Goal: Transaction & Acquisition: Purchase product/service

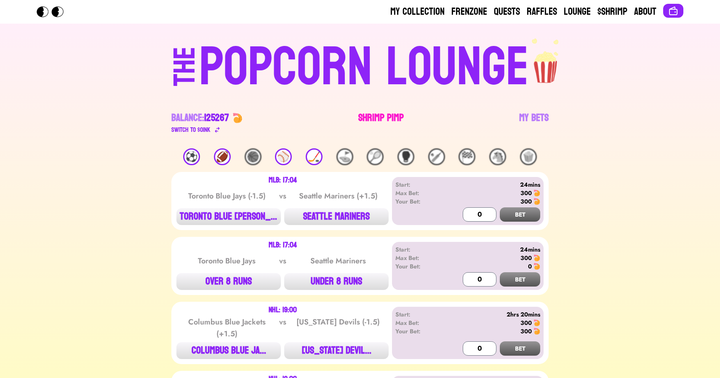
click at [376, 115] on link "Shrimp Pimp" at bounding box center [380, 123] width 45 height 24
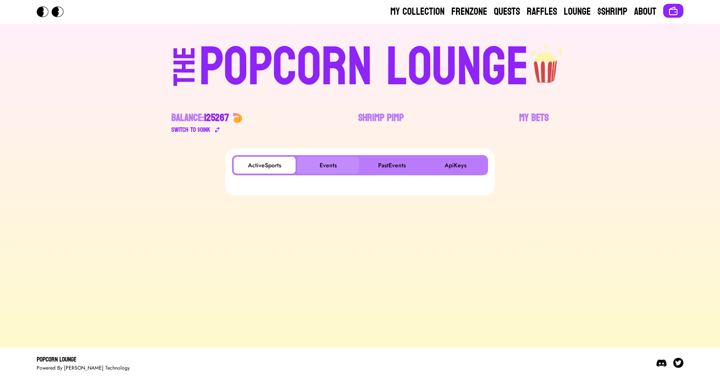
click at [328, 160] on button "Events" at bounding box center [328, 165] width 62 height 17
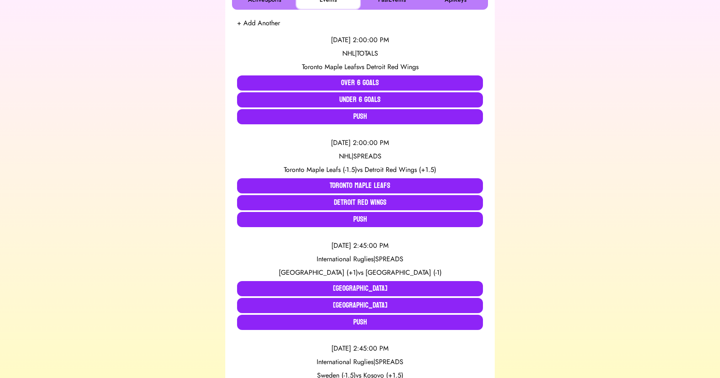
scroll to position [166, 0]
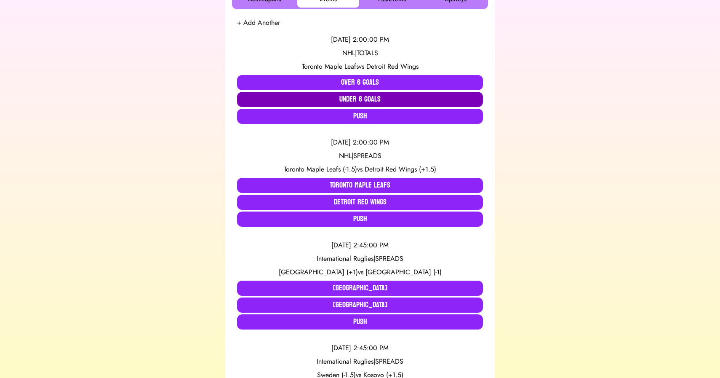
click at [341, 100] on button "Under 6 Goals" at bounding box center [360, 99] width 246 height 15
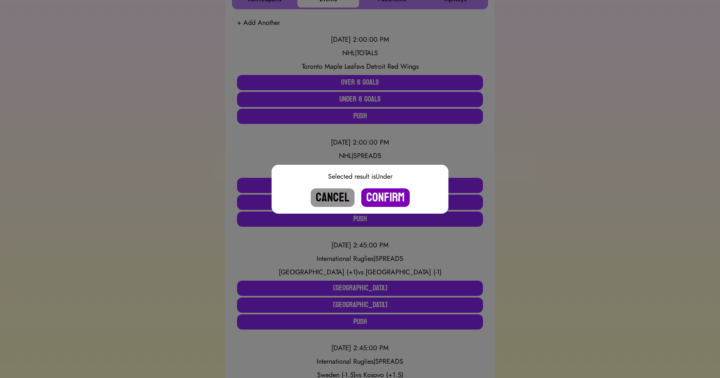
click at [378, 196] on button "Confirm" at bounding box center [385, 197] width 48 height 19
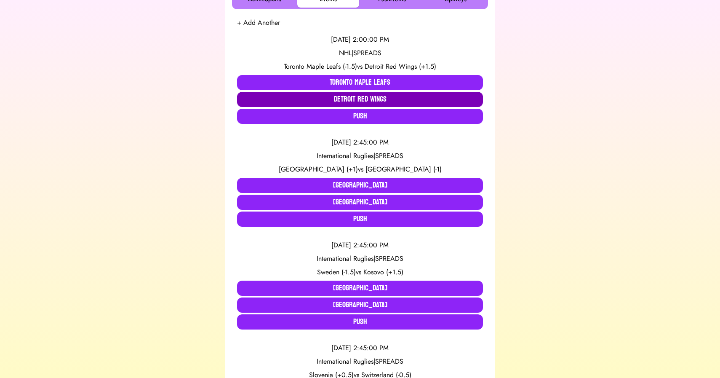
click at [357, 99] on button "Detroit Red Wings" at bounding box center [360, 99] width 246 height 15
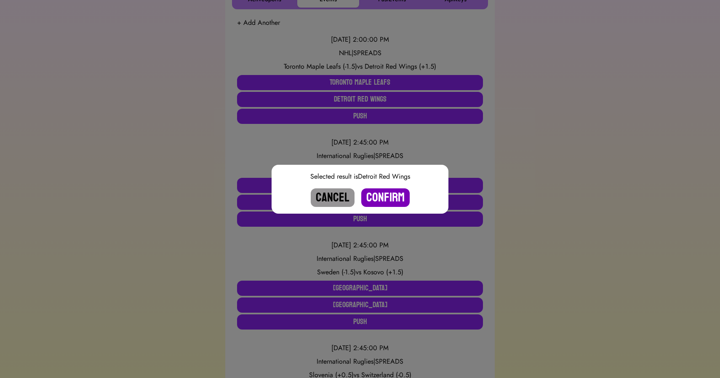
click at [385, 193] on button "Confirm" at bounding box center [385, 197] width 48 height 19
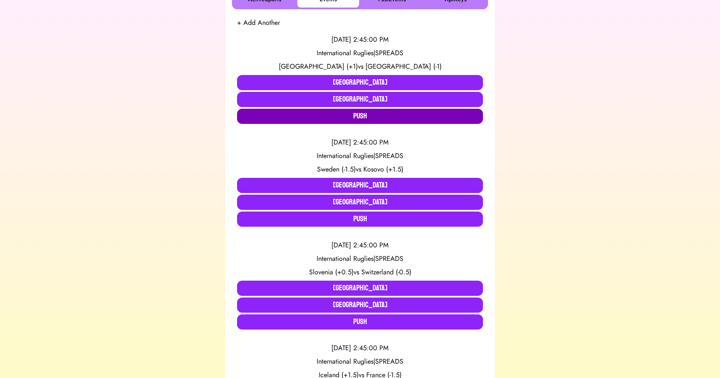
click at [352, 116] on button "Push" at bounding box center [360, 116] width 246 height 15
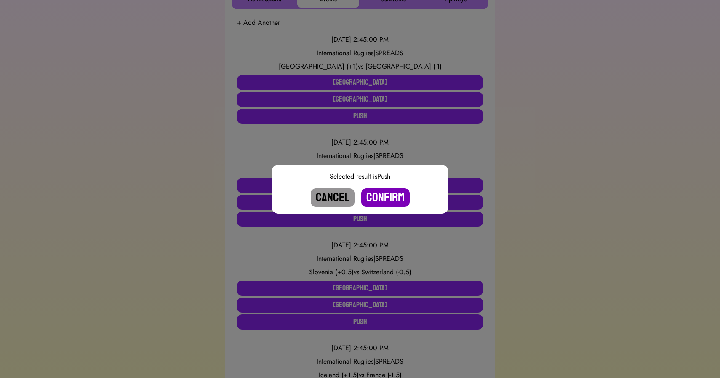
click at [381, 196] on button "Confirm" at bounding box center [385, 197] width 48 height 19
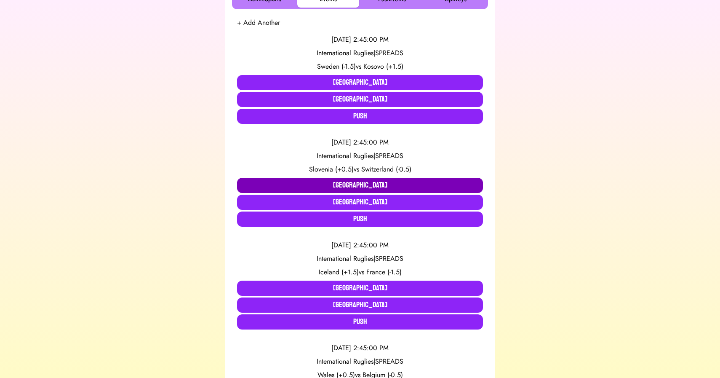
click at [312, 184] on button "Slovenia" at bounding box center [360, 185] width 246 height 15
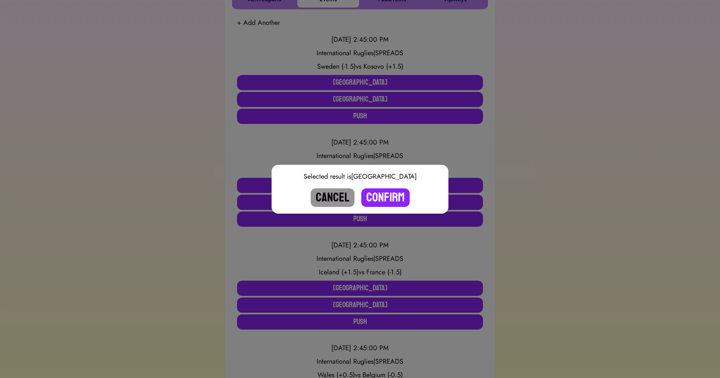
click at [328, 194] on button "Cancel" at bounding box center [333, 197] width 44 height 19
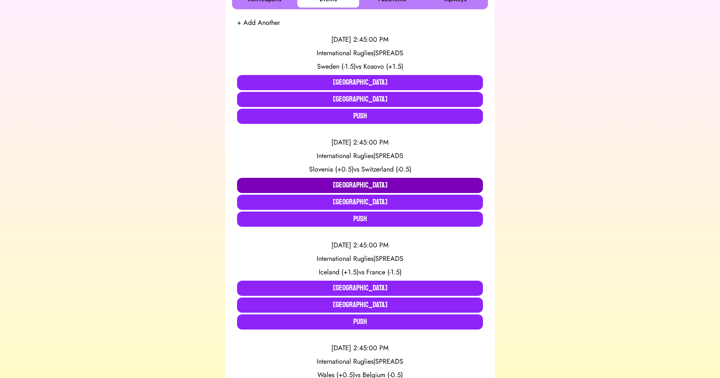
click at [331, 181] on button "Slovenia" at bounding box center [360, 185] width 246 height 15
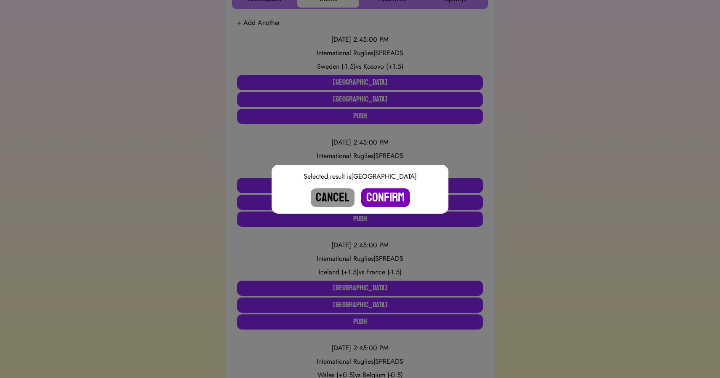
click at [387, 197] on button "Confirm" at bounding box center [385, 197] width 48 height 19
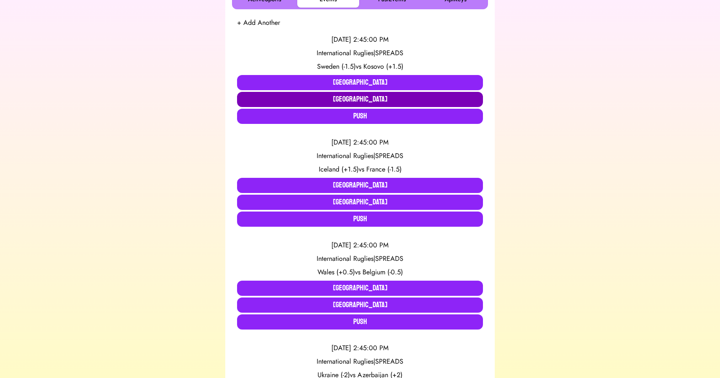
click at [350, 100] on button "Kosovo" at bounding box center [360, 99] width 246 height 15
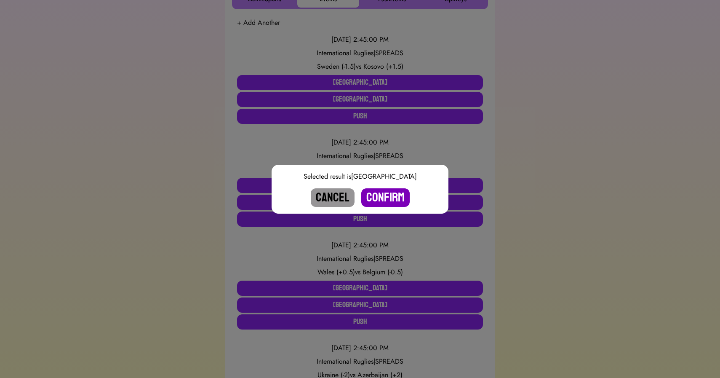
click at [384, 193] on button "Confirm" at bounding box center [385, 197] width 48 height 19
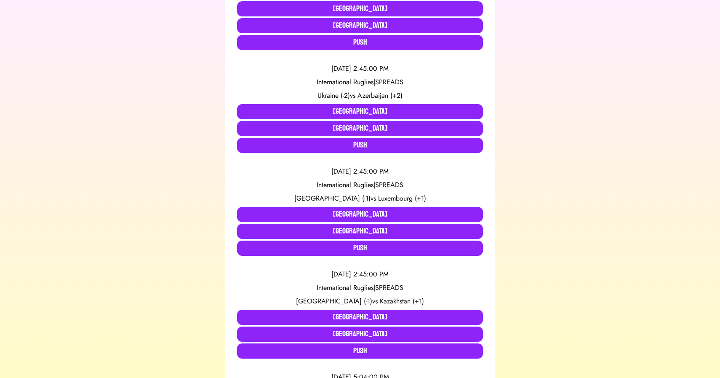
scroll to position [344, 0]
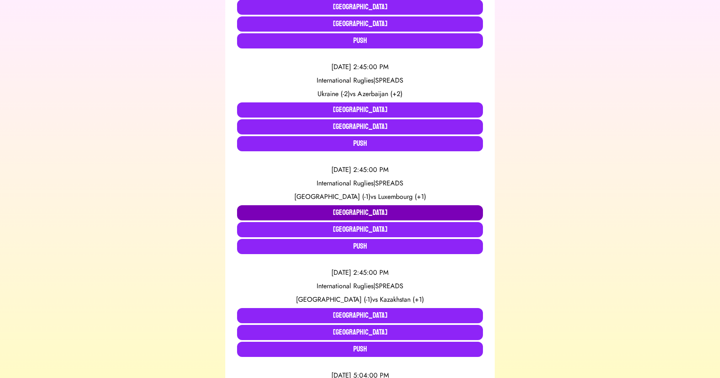
click at [312, 211] on button "Slovakia" at bounding box center [360, 212] width 246 height 15
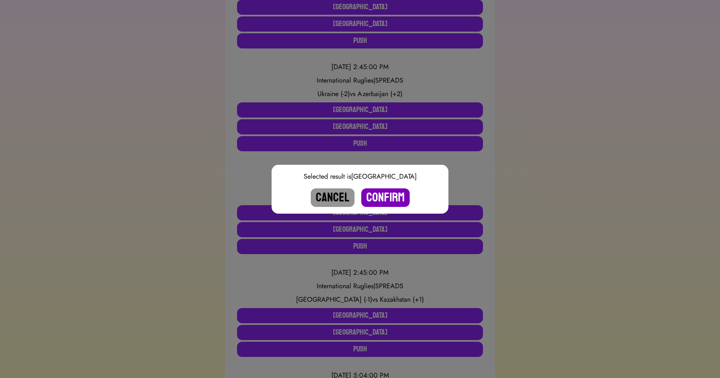
click at [384, 199] on button "Confirm" at bounding box center [385, 197] width 48 height 19
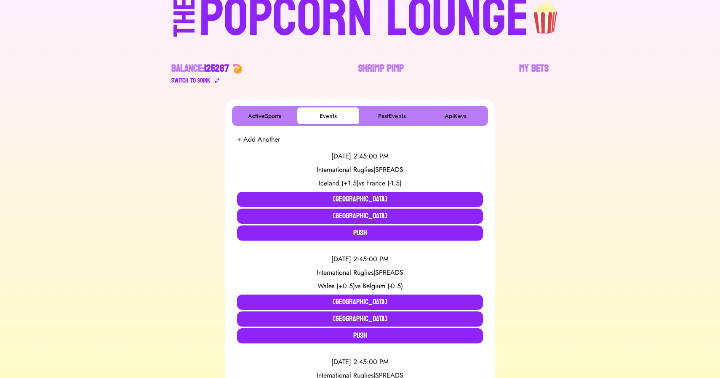
scroll to position [50, 0]
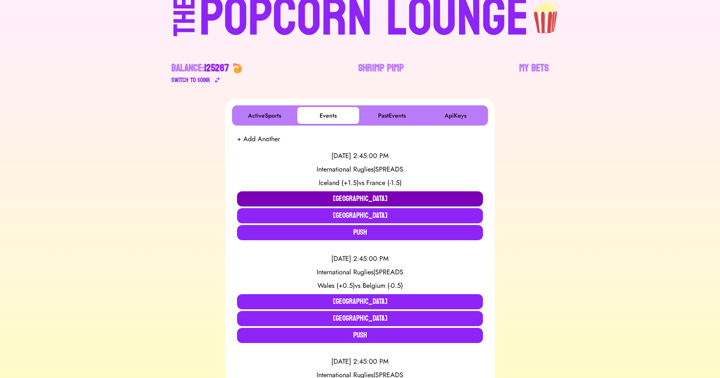
click at [309, 196] on button "Iceland" at bounding box center [360, 198] width 246 height 15
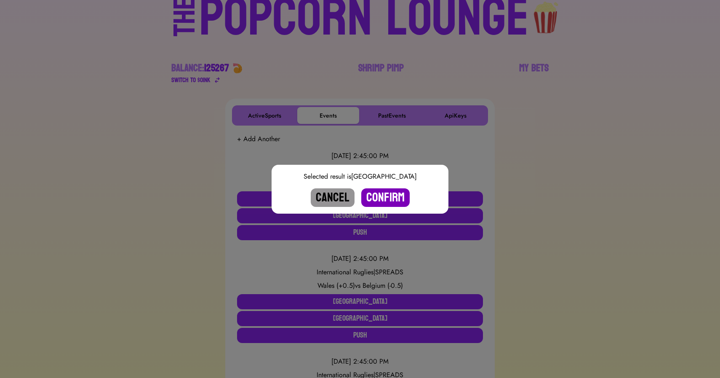
click at [386, 196] on button "Confirm" at bounding box center [385, 197] width 48 height 19
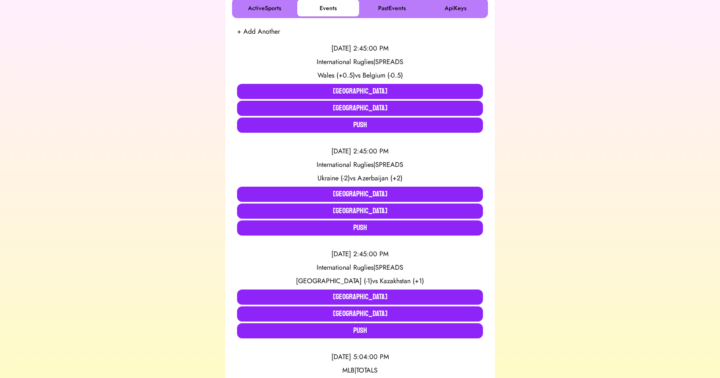
scroll to position [177, 0]
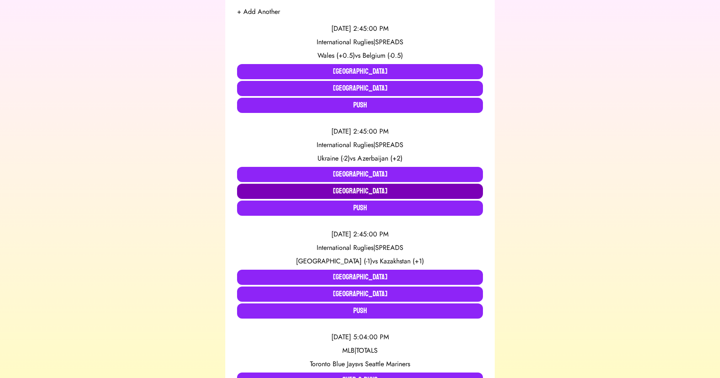
click at [372, 191] on button "Azerbaijan" at bounding box center [360, 191] width 246 height 15
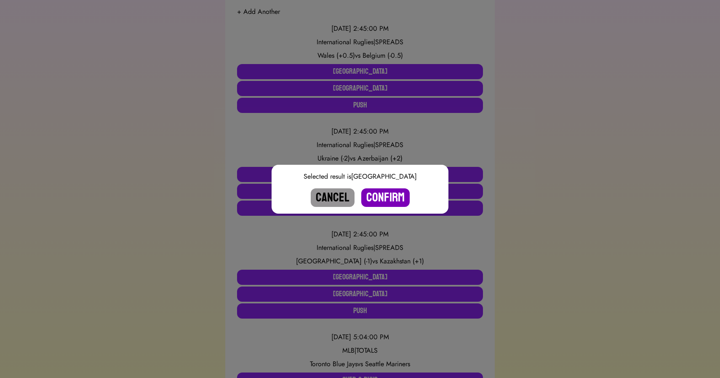
click at [390, 200] on button "Confirm" at bounding box center [385, 197] width 48 height 19
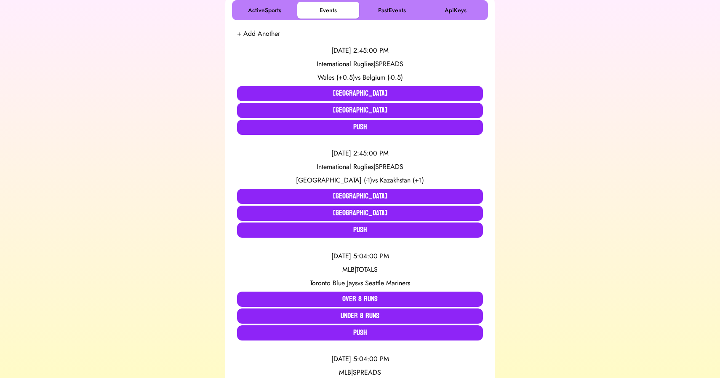
scroll to position [154, 0]
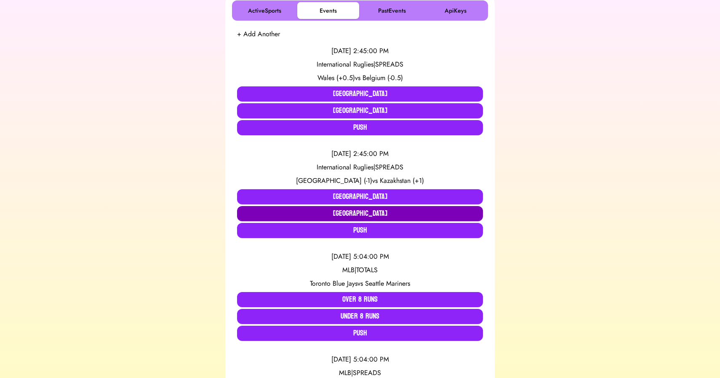
click at [304, 213] on button "Kazakhstan" at bounding box center [360, 213] width 246 height 15
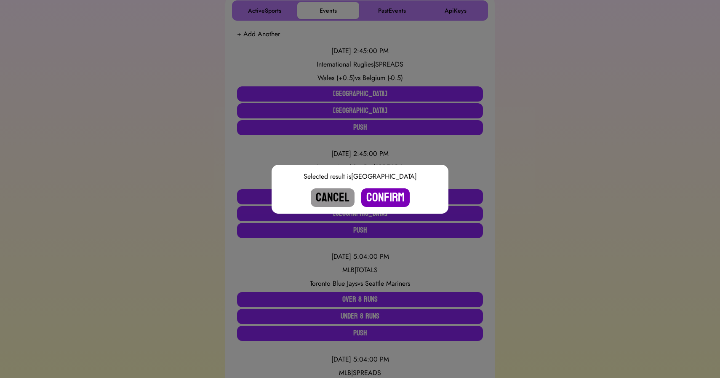
click at [386, 194] on button "Confirm" at bounding box center [385, 197] width 48 height 19
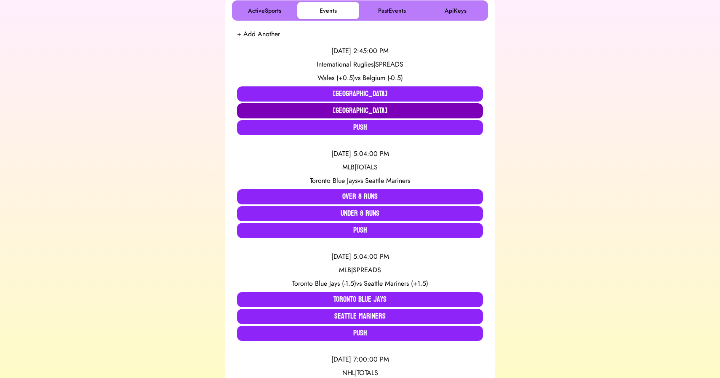
click at [315, 108] on button "Belgium" at bounding box center [360, 110] width 246 height 15
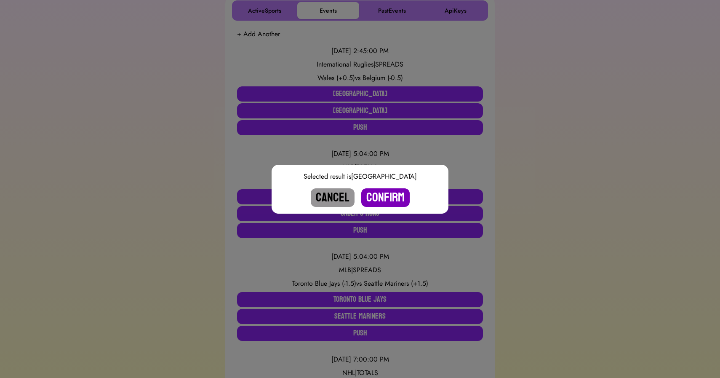
click at [385, 197] on button "Confirm" at bounding box center [385, 197] width 48 height 19
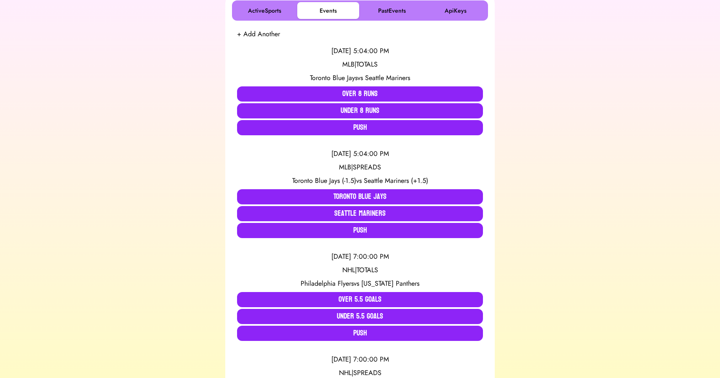
scroll to position [0, 0]
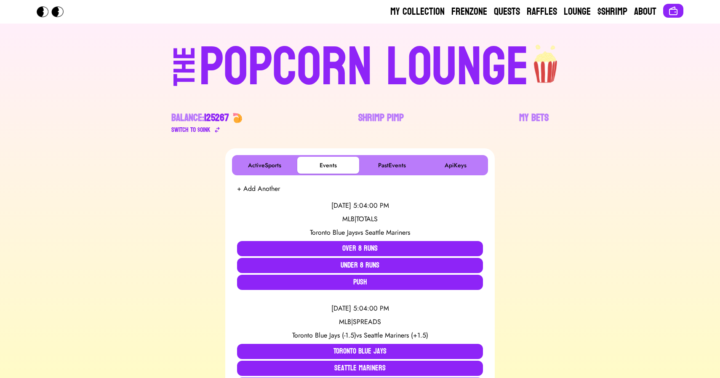
click at [310, 56] on div "POPCORN LOUNGE" at bounding box center [364, 67] width 330 height 54
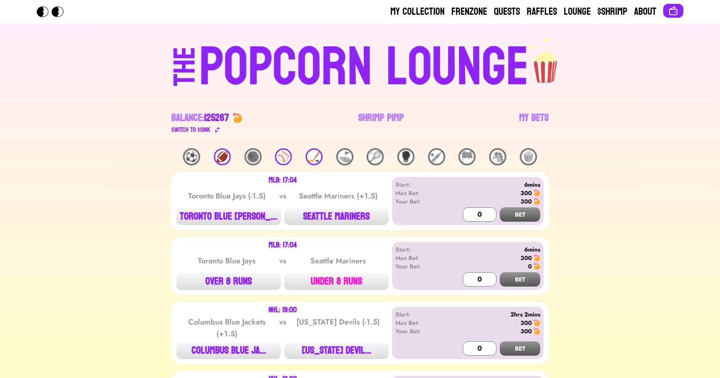
click at [331, 277] on button "UNDER 8 RUNS" at bounding box center [336, 281] width 104 height 17
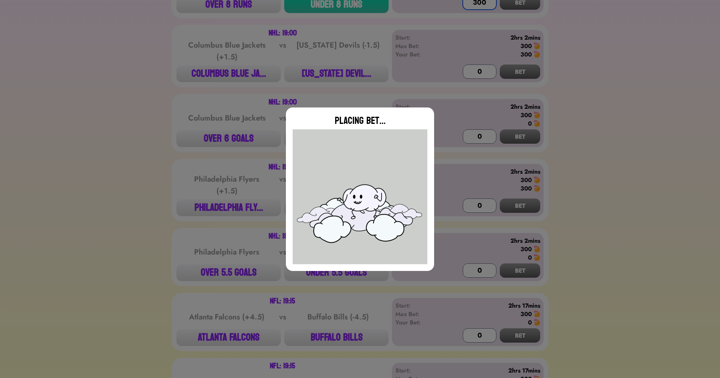
scroll to position [275, 0]
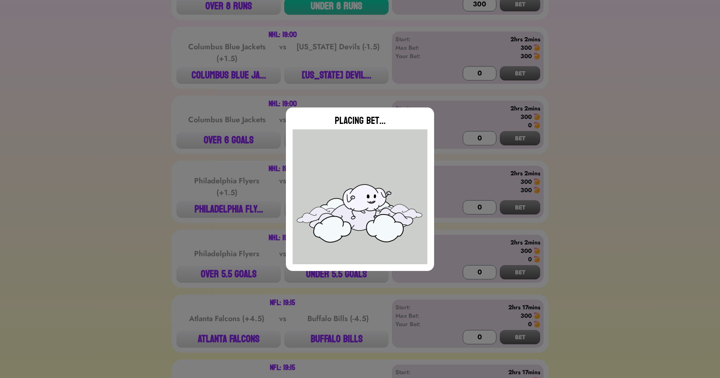
type input "0"
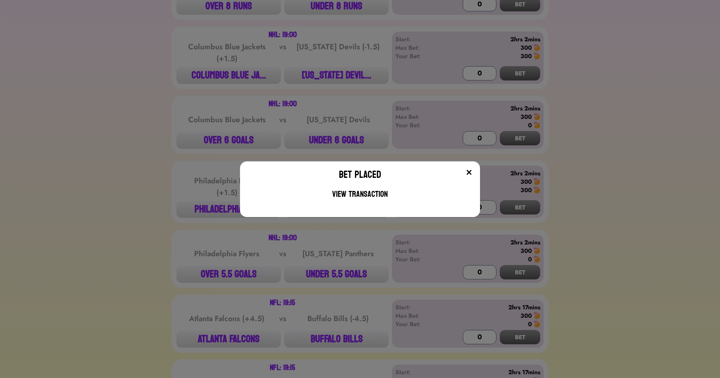
click at [202, 114] on div "Bet Placed View Transaction" at bounding box center [360, 189] width 720 height 378
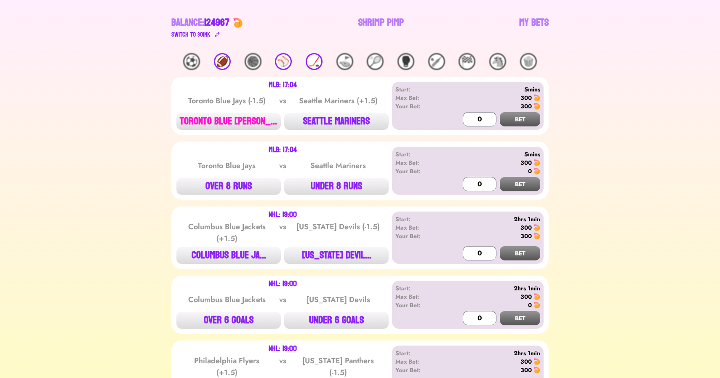
scroll to position [75, 0]
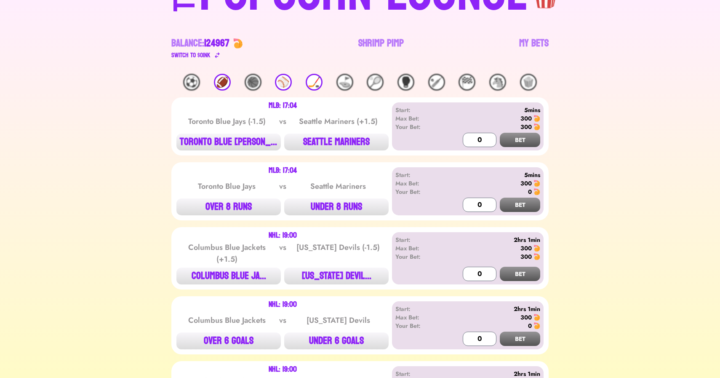
click at [220, 80] on div "🏈" at bounding box center [222, 82] width 17 height 17
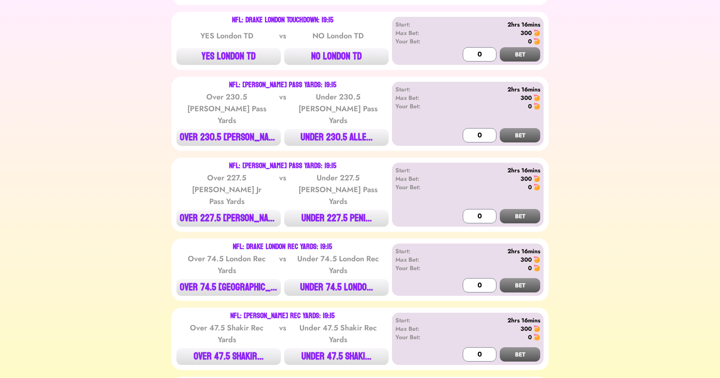
scroll to position [285, 0]
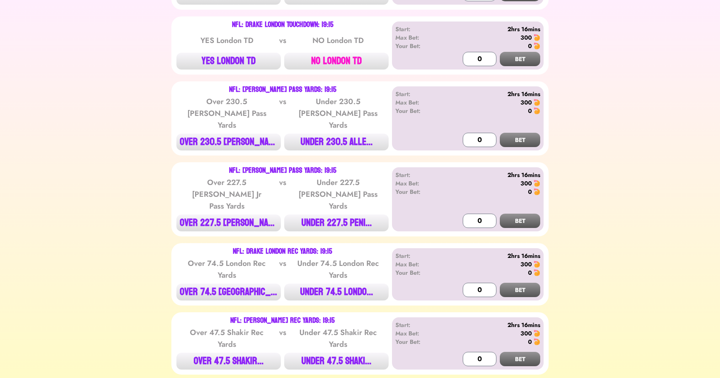
click at [341, 64] on button "NO LONDON TD" at bounding box center [336, 61] width 104 height 17
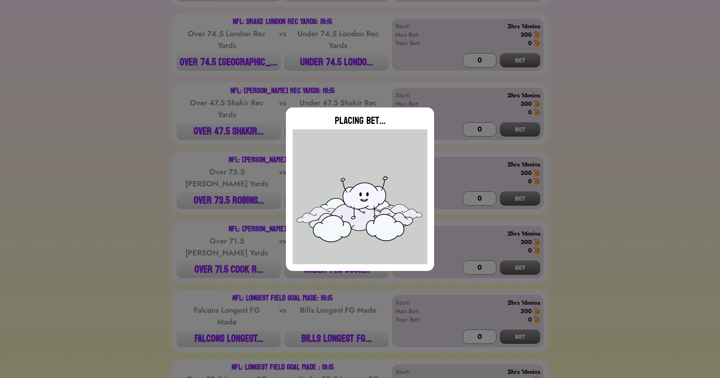
type input "0"
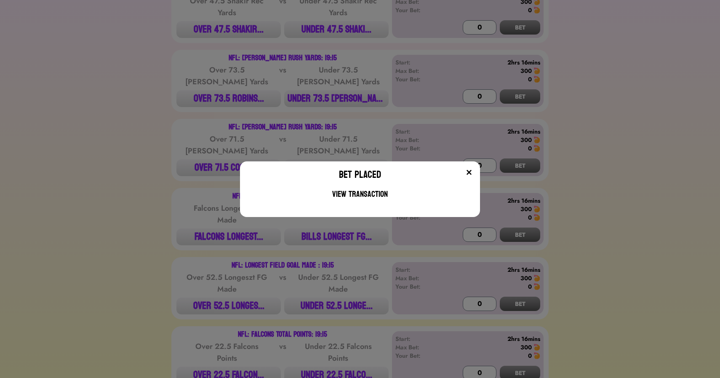
click at [98, 93] on div "Bet Placed View Transaction" at bounding box center [360, 189] width 720 height 378
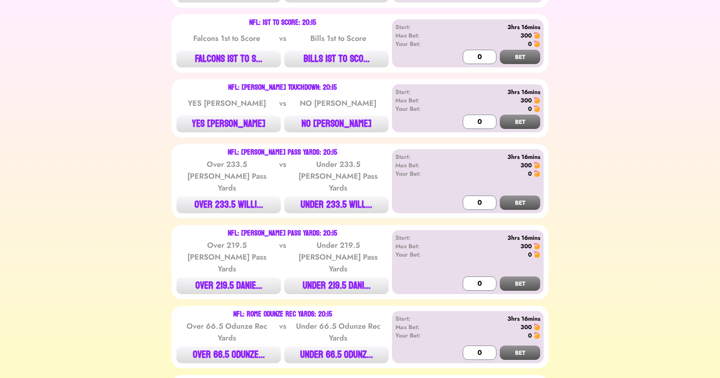
scroll to position [1065, 0]
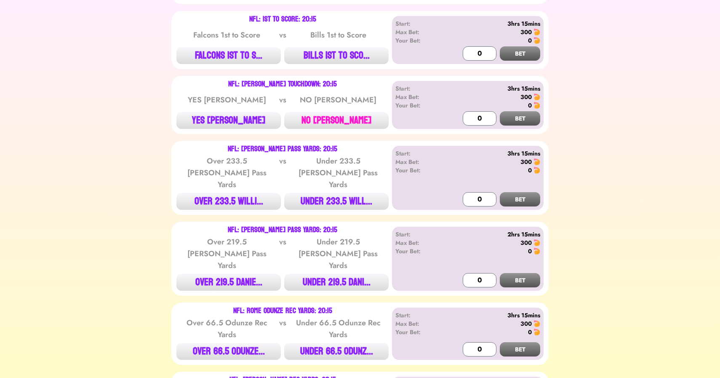
click at [349, 112] on button "NO [PERSON_NAME]" at bounding box center [336, 120] width 104 height 17
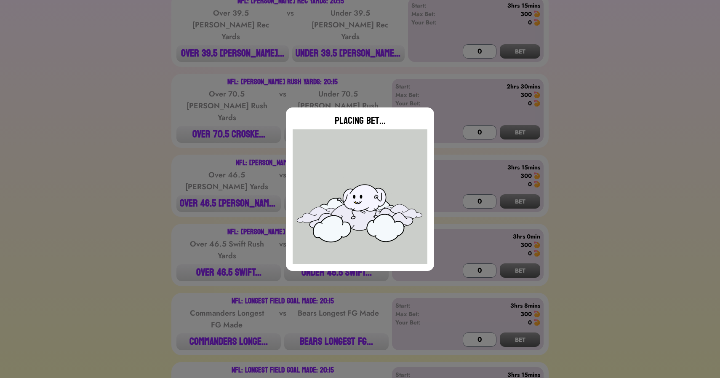
type input "0"
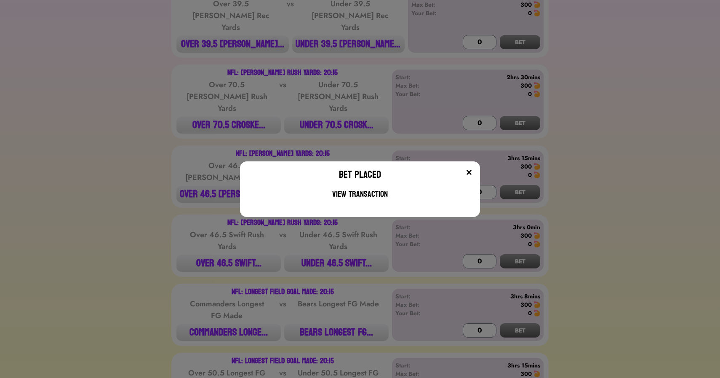
click at [154, 185] on div "Bet Placed View Transaction" at bounding box center [360, 189] width 720 height 378
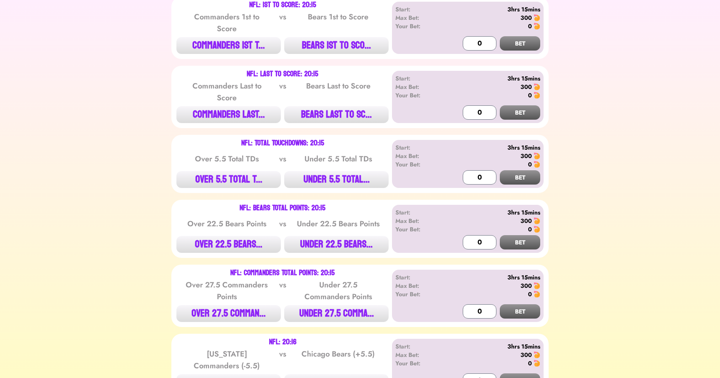
scroll to position [1960, 0]
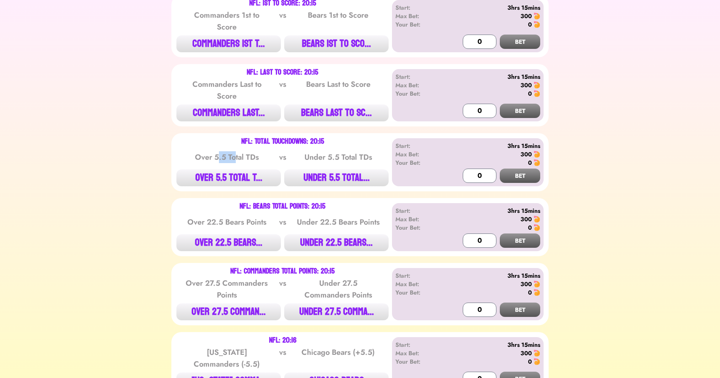
drag, startPoint x: 219, startPoint y: 75, endPoint x: 236, endPoint y: 75, distance: 16.9
click at [236, 151] on div "Over 5.5 Total TDs" at bounding box center [226, 157] width 85 height 12
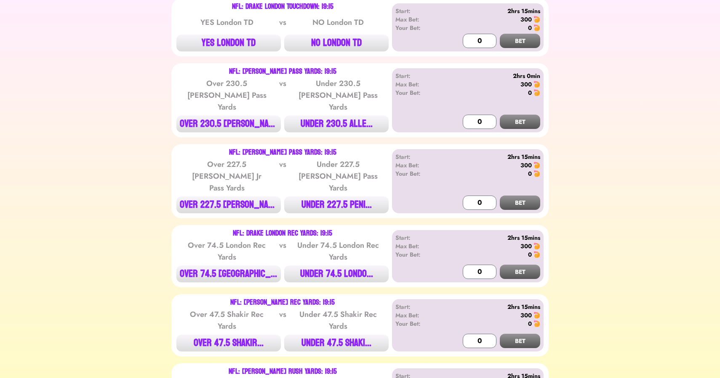
scroll to position [0, 0]
